Goal: Navigation & Orientation: Find specific page/section

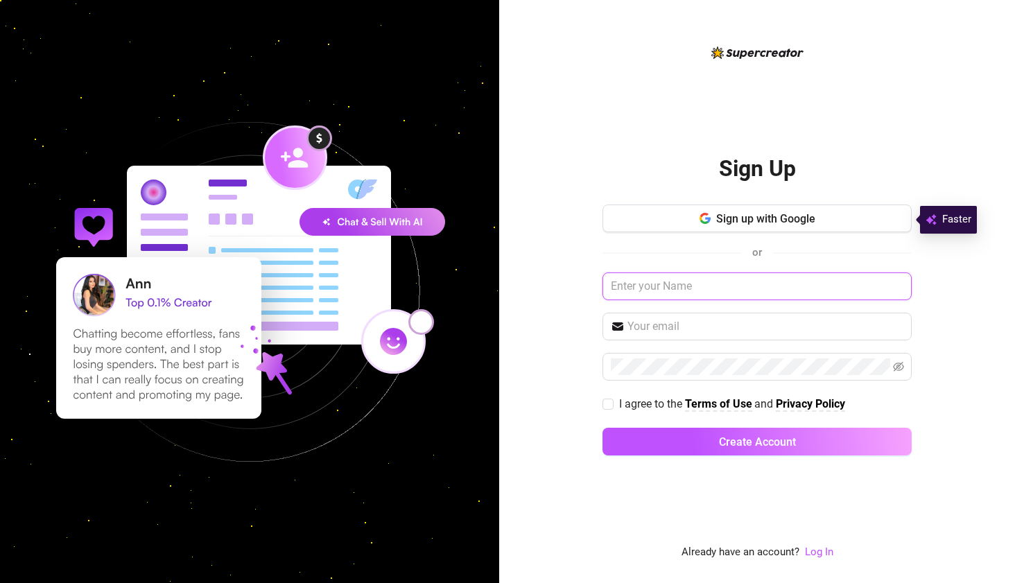
click at [653, 284] on input "text" at bounding box center [757, 287] width 309 height 28
click at [653, 287] on input "text" at bounding box center [757, 287] width 309 height 28
type input "[PERSON_NAME][EMAIL_ADDRESS][DOMAIN_NAME]"
click at [653, 287] on input "[PERSON_NAME][EMAIL_ADDRESS][DOMAIN_NAME]" at bounding box center [757, 287] width 309 height 28
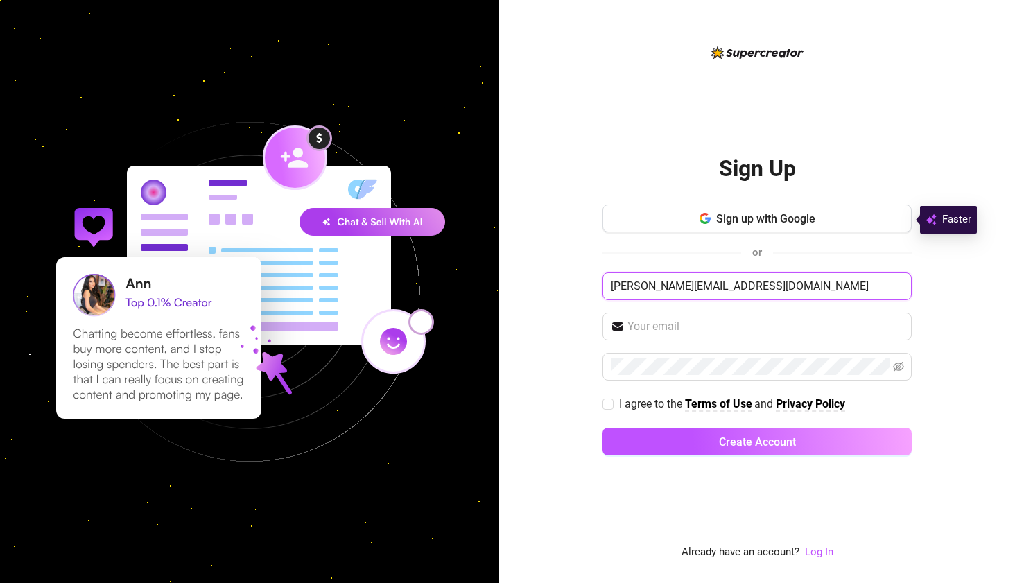
click at [653, 287] on input "[PERSON_NAME][EMAIL_ADDRESS][DOMAIN_NAME]" at bounding box center [757, 287] width 309 height 28
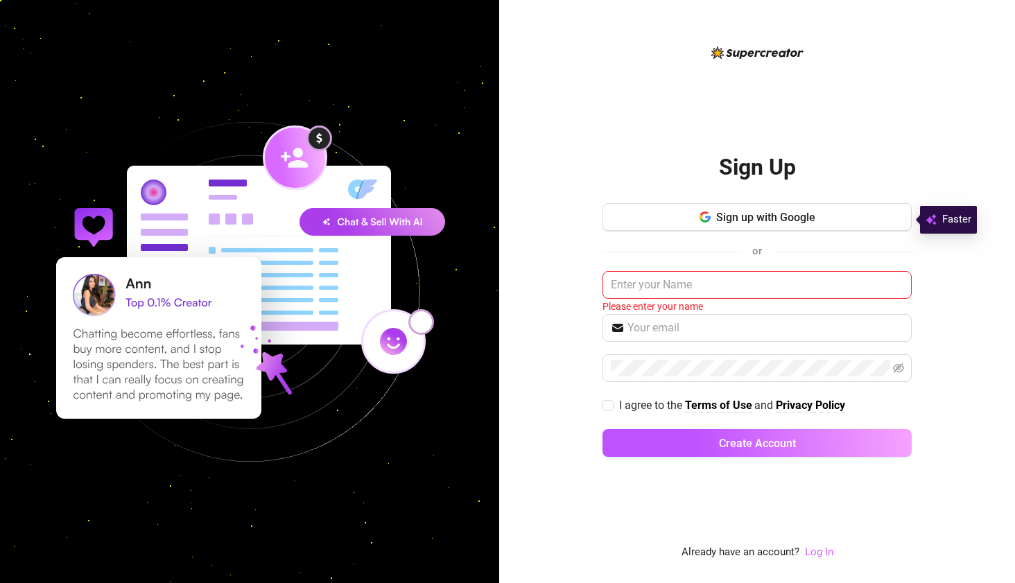
click at [822, 552] on link "Log In" at bounding box center [819, 552] width 28 height 12
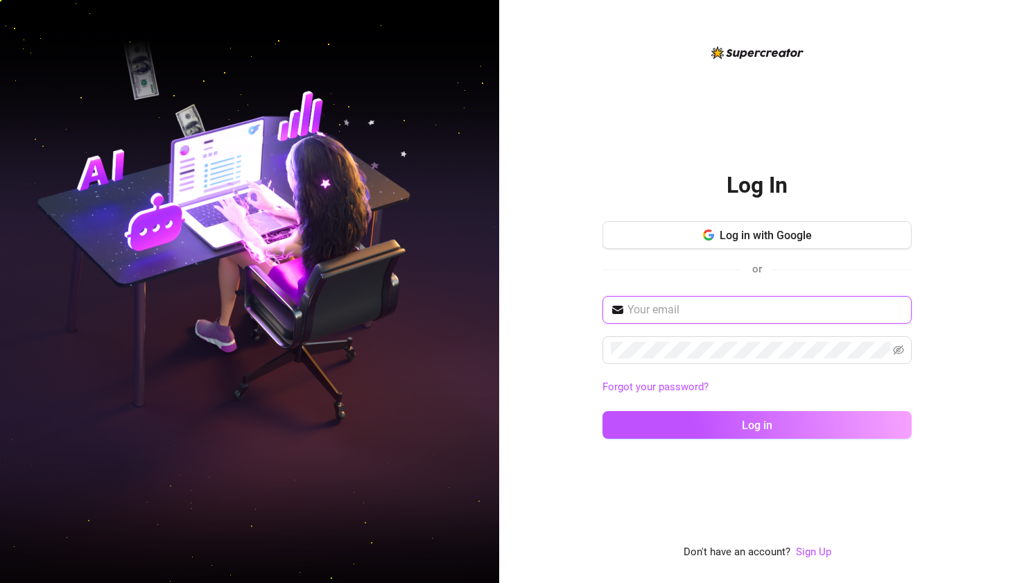
type input "[PERSON_NAME][EMAIL_ADDRESS][DOMAIN_NAME]"
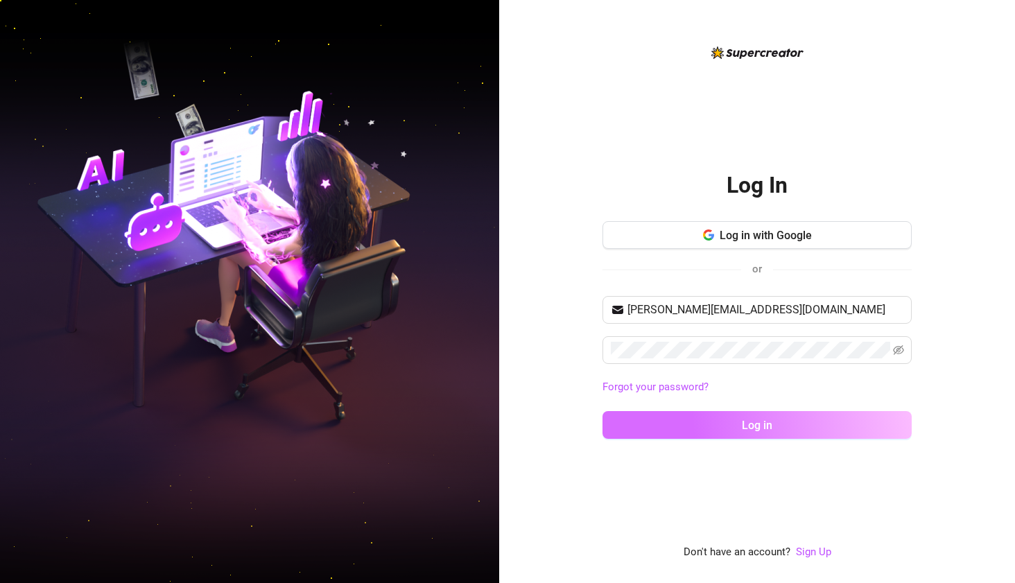
click at [693, 427] on button "Log in" at bounding box center [757, 425] width 309 height 28
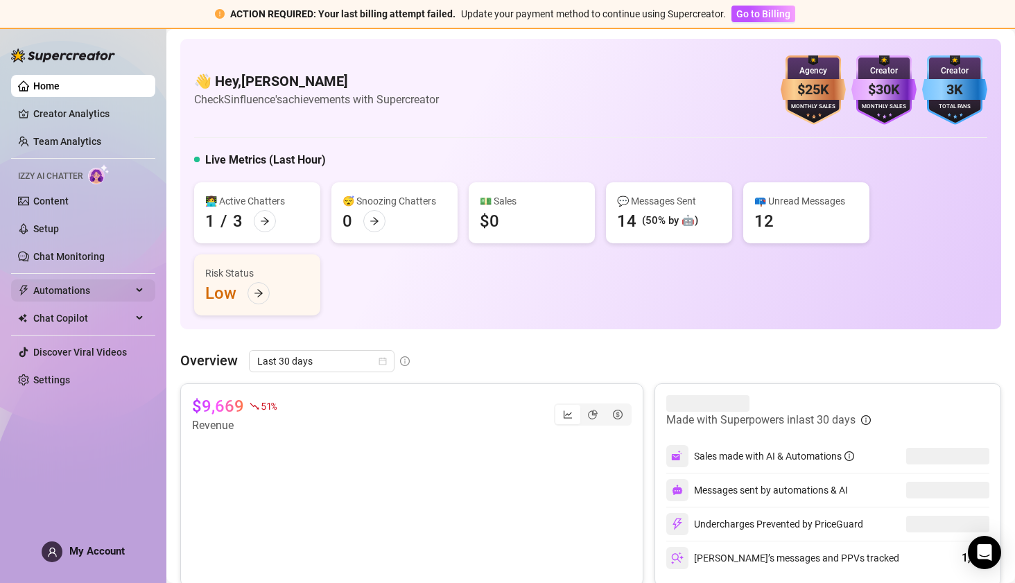
click at [65, 289] on span "Automations" at bounding box center [82, 290] width 98 height 22
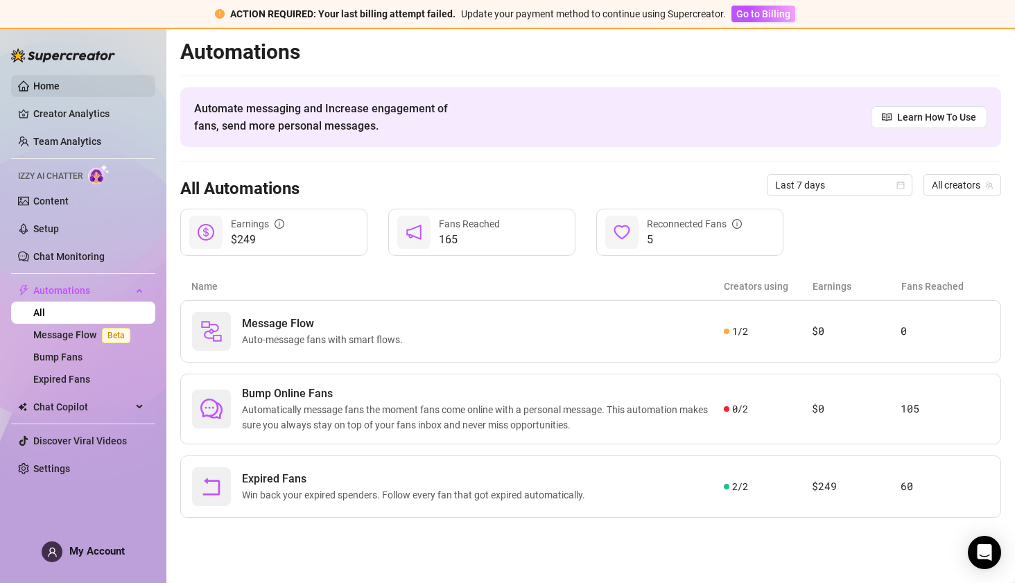
click at [52, 87] on link "Home" at bounding box center [46, 85] width 26 height 11
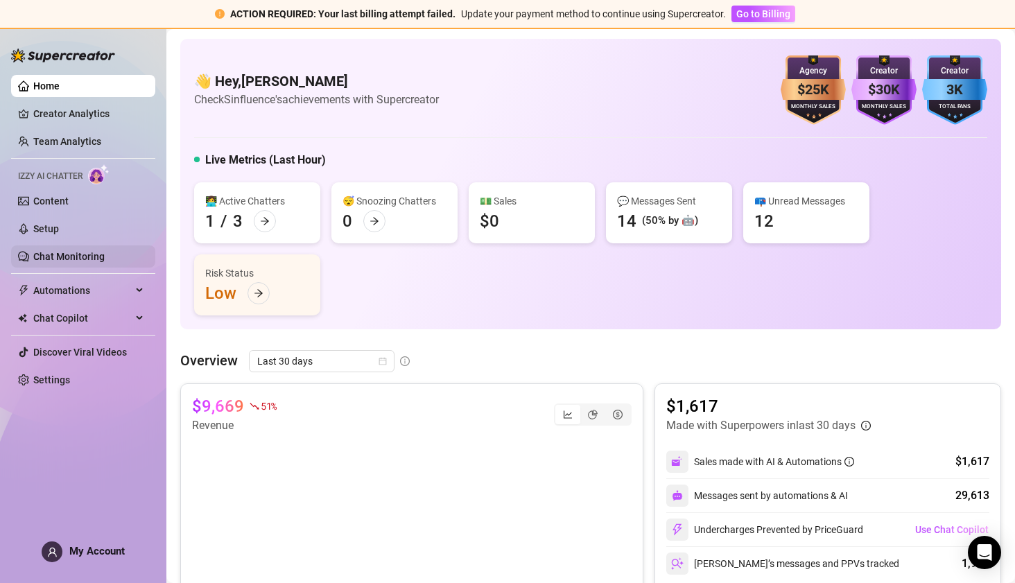
click at [49, 251] on link "Chat Monitoring" at bounding box center [68, 256] width 71 height 11
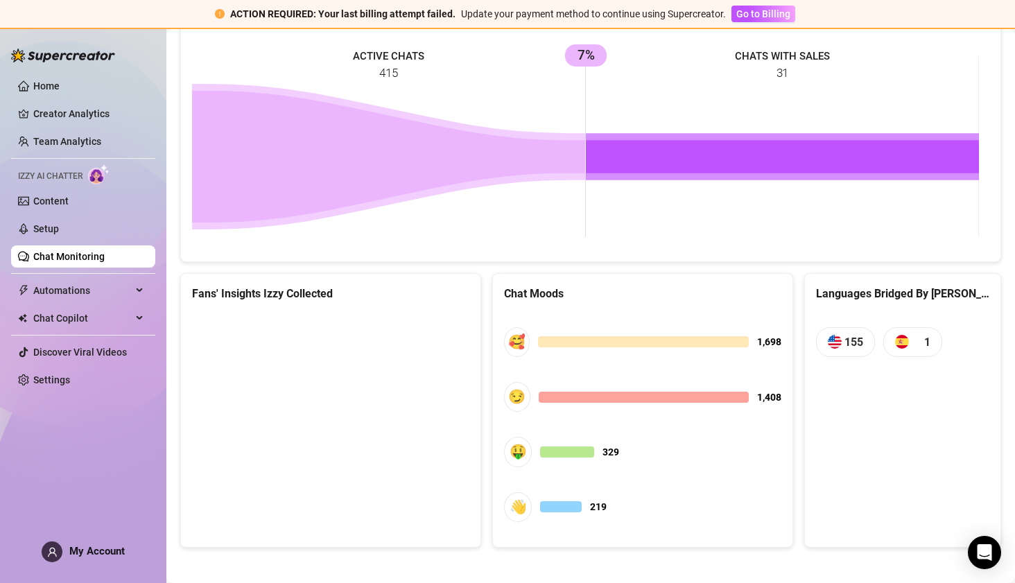
scroll to position [680, 0]
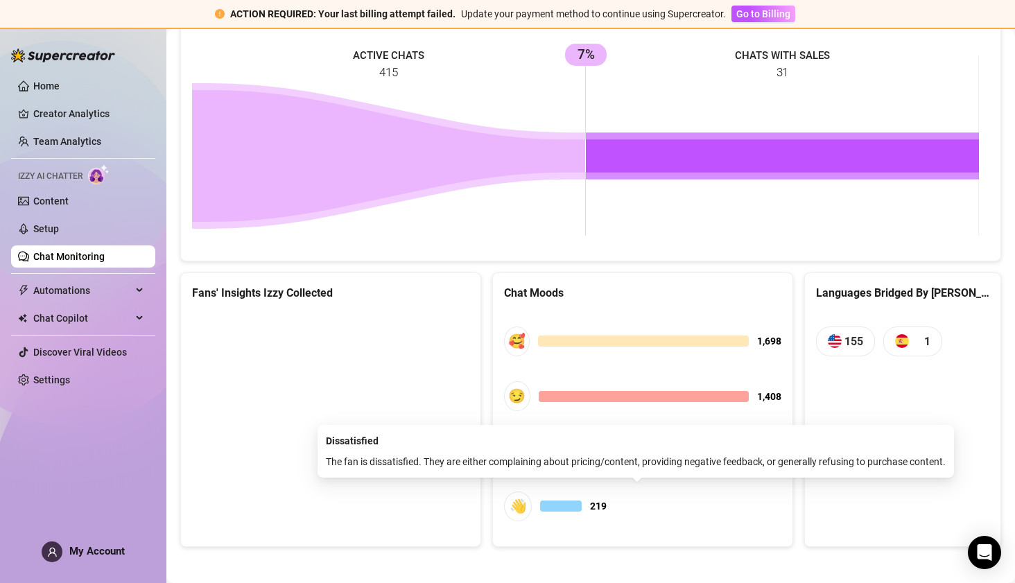
click at [515, 503] on div "👋" at bounding box center [518, 507] width 28 height 30
